Goal: Task Accomplishment & Management: Manage account settings

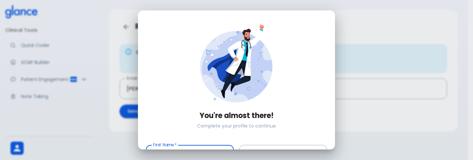
scroll to position [93, 0]
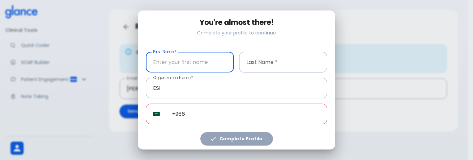
click at [183, 60] on input "text" at bounding box center [190, 62] width 88 height 21
type input "PROD$"
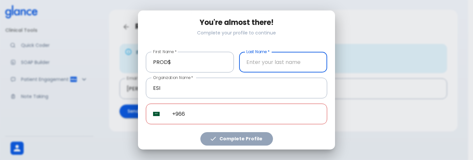
click at [266, 57] on input "text" at bounding box center [283, 62] width 88 height 21
type input "TEST3"
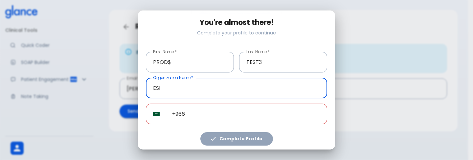
click at [236, 82] on input "ESI" at bounding box center [236, 88] width 181 height 21
type input "PRODTEST"
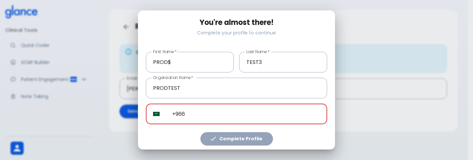
click at [265, 112] on input "+966" at bounding box center [246, 114] width 162 height 21
paste input "[PHONE_NUMBER]"
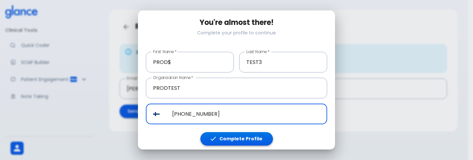
type input "[PHONE_NUMBER]"
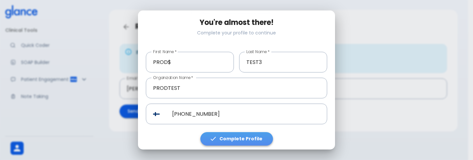
click at [247, 134] on button "Complete Profile" at bounding box center [236, 138] width 73 height 13
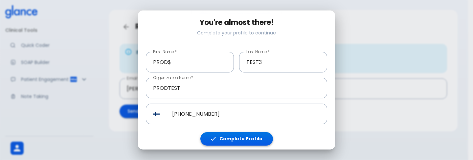
click at [229, 142] on button "Complete Profile" at bounding box center [236, 138] width 73 height 13
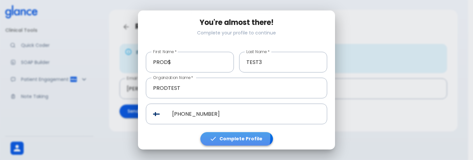
click at [223, 135] on button "Complete Profile" at bounding box center [236, 138] width 73 height 13
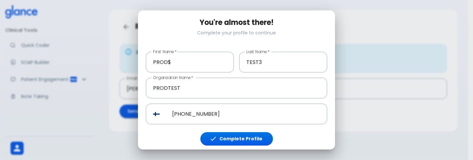
click at [432, 84] on div "You're almost there! Complete your profile to continue First Name   * PROD$ Fir…" at bounding box center [236, 80] width 473 height 160
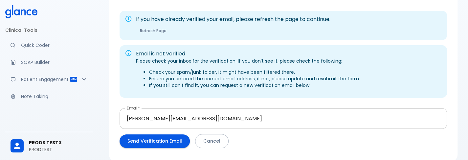
scroll to position [52, 0]
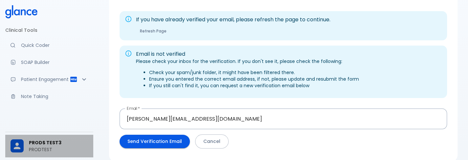
drag, startPoint x: 108, startPoint y: 10, endPoint x: 46, endPoint y: 146, distance: 150.0
click at [46, 146] on span "PROD$ TEST3" at bounding box center [58, 143] width 59 height 7
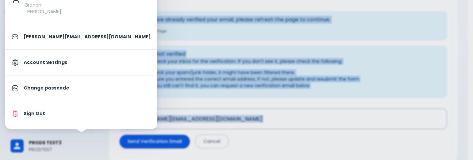
click at [46, 146] on div at bounding box center [236, 80] width 473 height 160
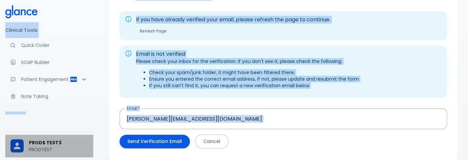
click at [52, 142] on span "PROD$ TEST3" at bounding box center [58, 143] width 59 height 7
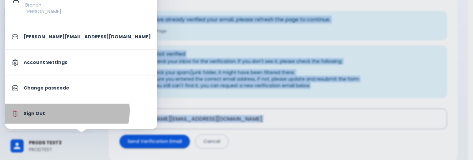
click at [67, 110] on p "Sign Out" at bounding box center [87, 113] width 127 height 7
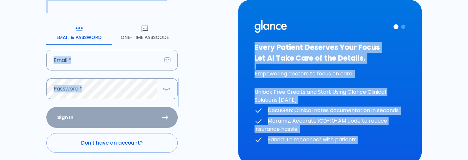
type input "[PERSON_NAME][EMAIL_ADDRESS][DOMAIN_NAME]"
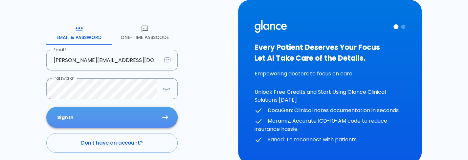
click at [110, 121] on button "Sign In" at bounding box center [111, 117] width 131 height 21
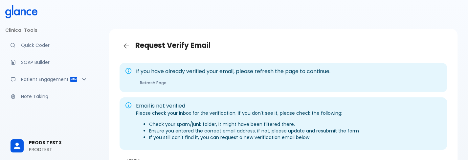
scroll to position [82, 0]
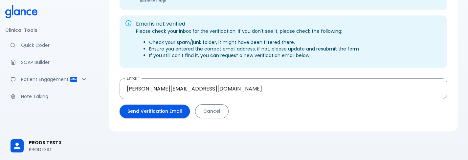
click at [211, 110] on button "Cancel" at bounding box center [212, 112] width 34 height 14
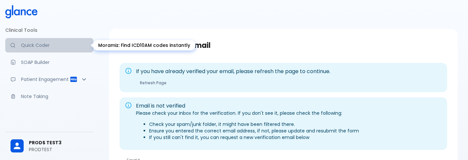
click at [64, 45] on p "Quick Coder" at bounding box center [54, 45] width 67 height 7
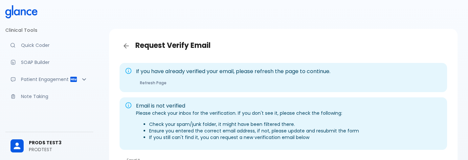
scroll to position [82, 0]
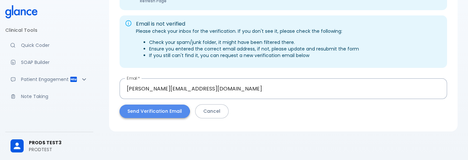
click at [145, 112] on button "Send Verification Email" at bounding box center [155, 111] width 70 height 13
click at [144, 111] on button "Send Verification Email" at bounding box center [155, 111] width 70 height 13
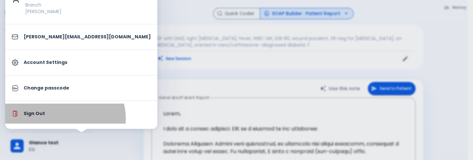
click at [64, 119] on li "Sign Out" at bounding box center [81, 114] width 152 height 20
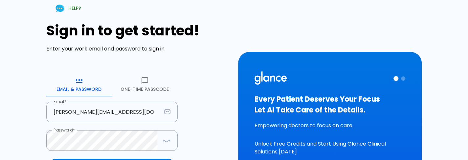
scroll to position [41, 0]
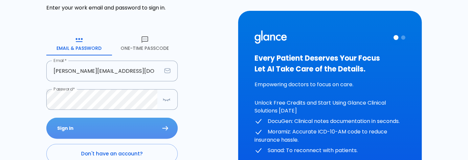
click at [101, 131] on button "Sign In" at bounding box center [111, 128] width 131 height 21
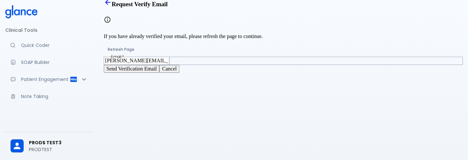
scroll to position [41, 0]
